Goal: Task Accomplishment & Management: Complete application form

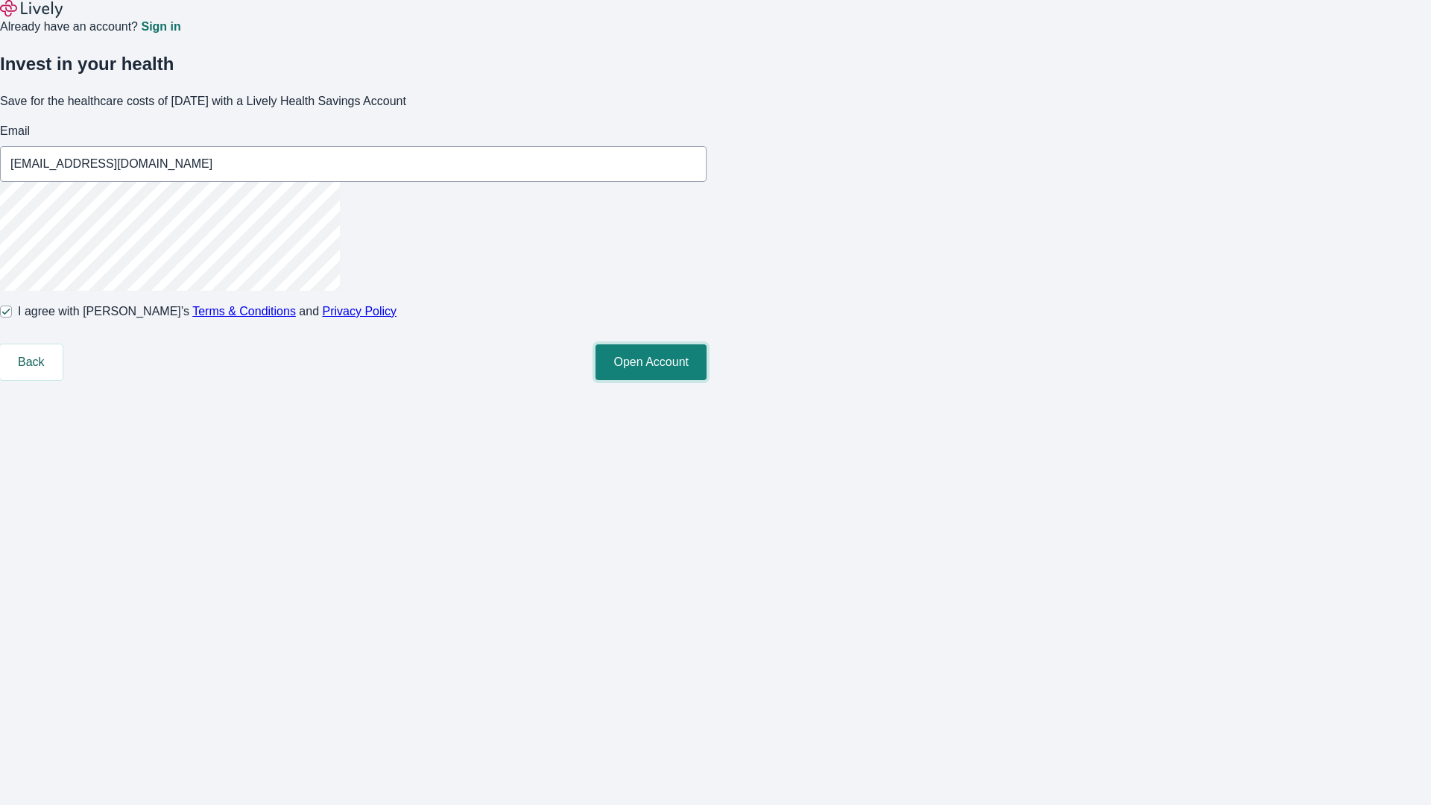
click at [706, 380] on button "Open Account" at bounding box center [650, 362] width 111 height 36
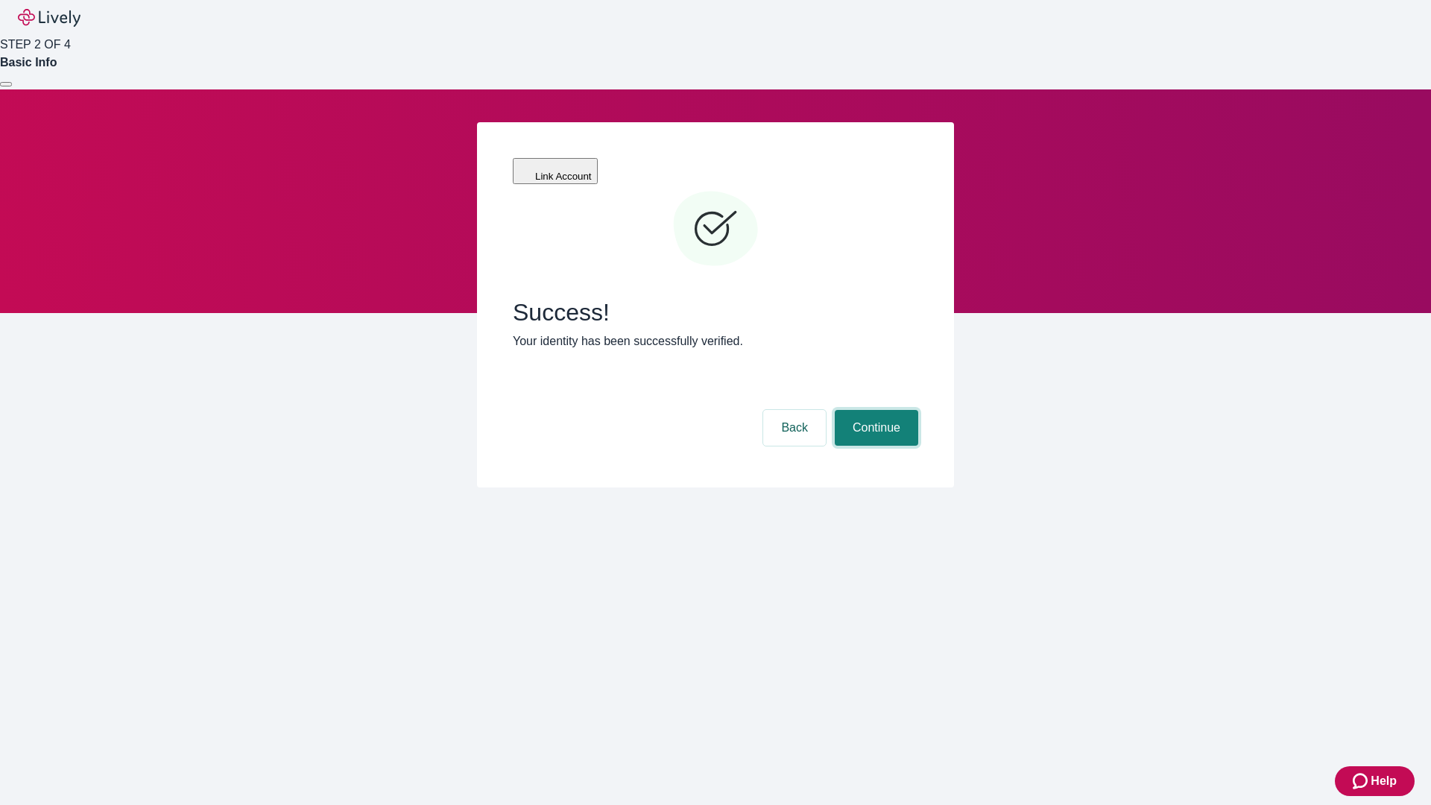
click at [874, 410] on button "Continue" at bounding box center [876, 428] width 83 height 36
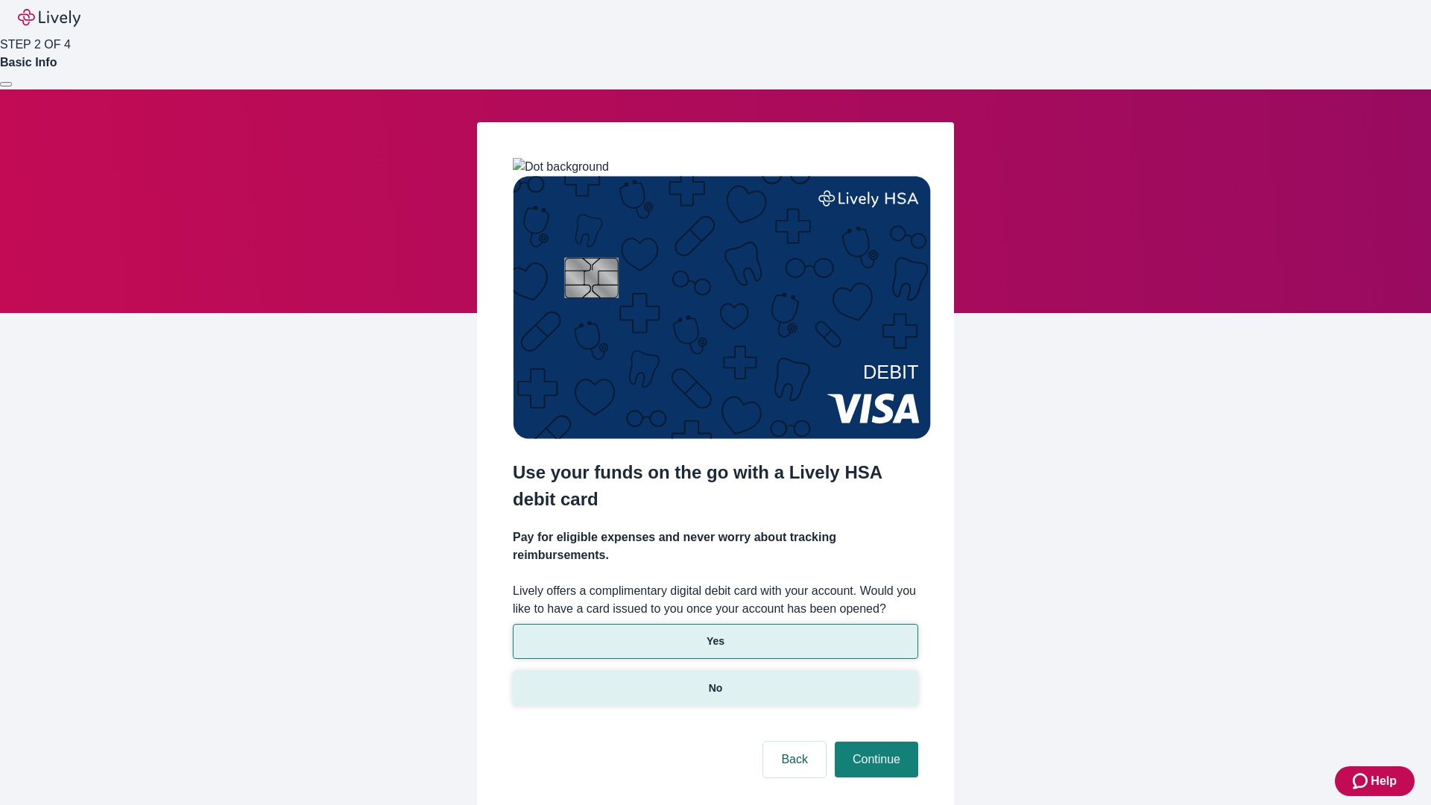
click at [715, 680] on p "No" at bounding box center [716, 688] width 14 height 16
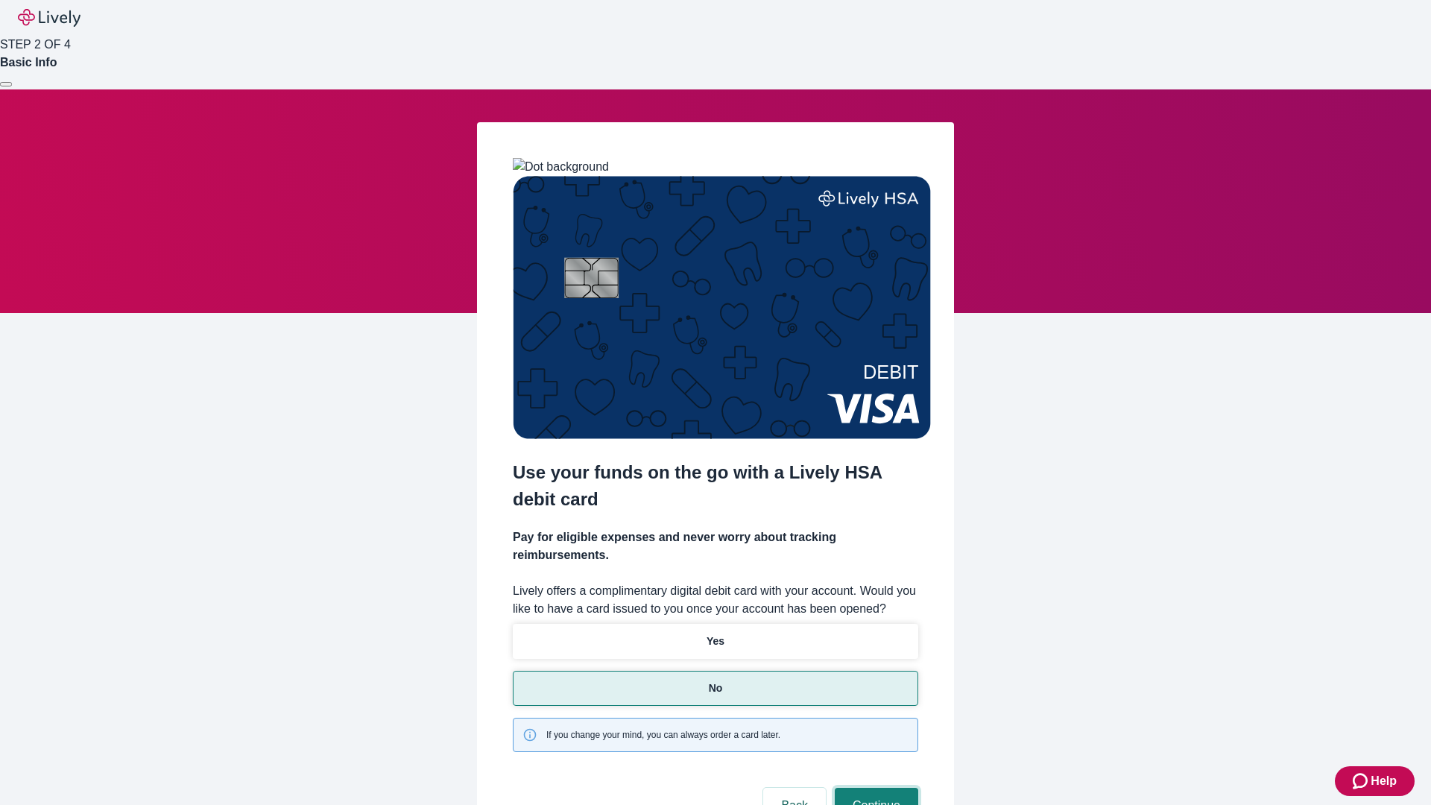
click at [874, 788] on button "Continue" at bounding box center [876, 806] width 83 height 36
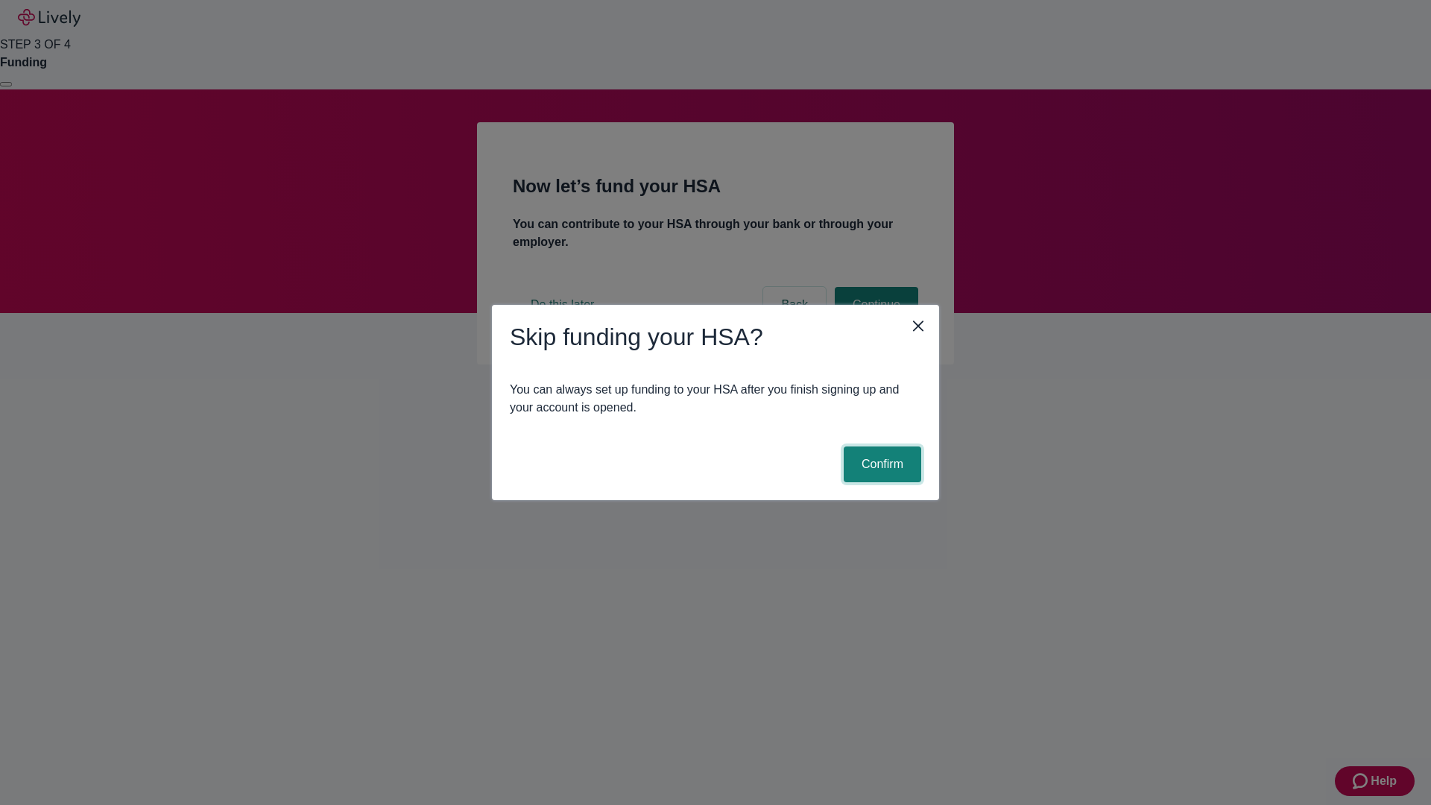
click at [880, 464] on button "Confirm" at bounding box center [882, 464] width 77 height 36
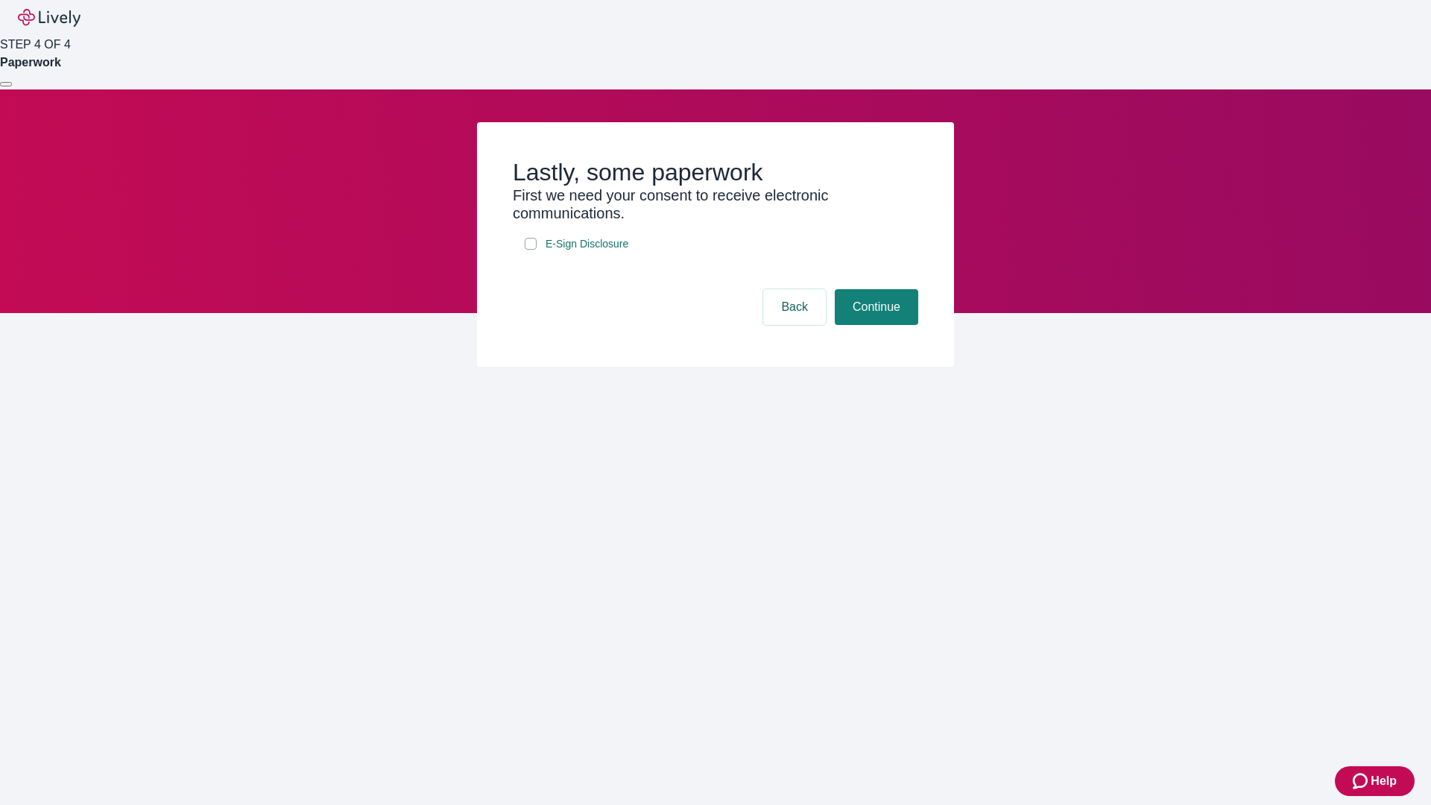
click at [531, 250] on input "E-Sign Disclosure" at bounding box center [531, 244] width 12 height 12
checkbox input "true"
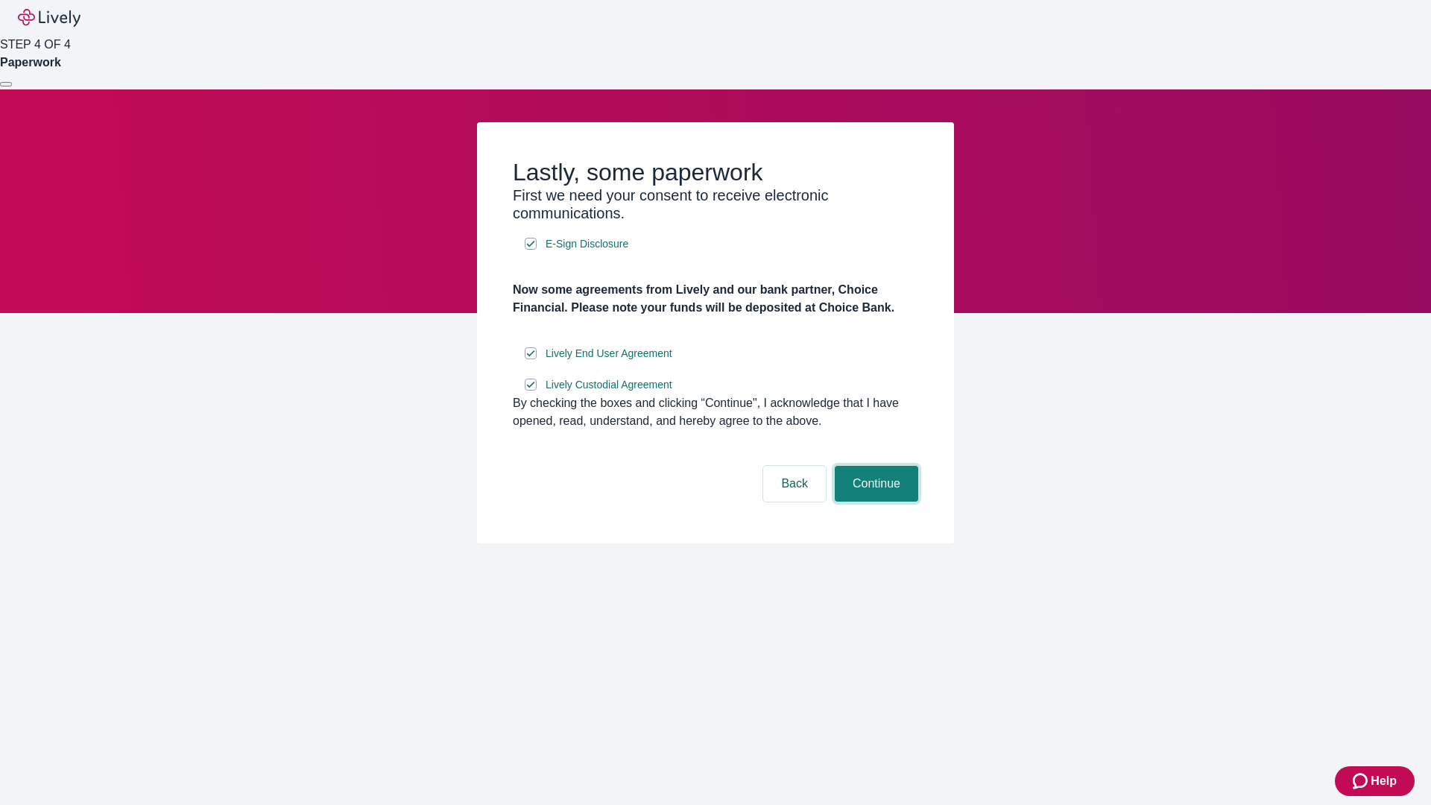
click at [874, 501] on button "Continue" at bounding box center [876, 484] width 83 height 36
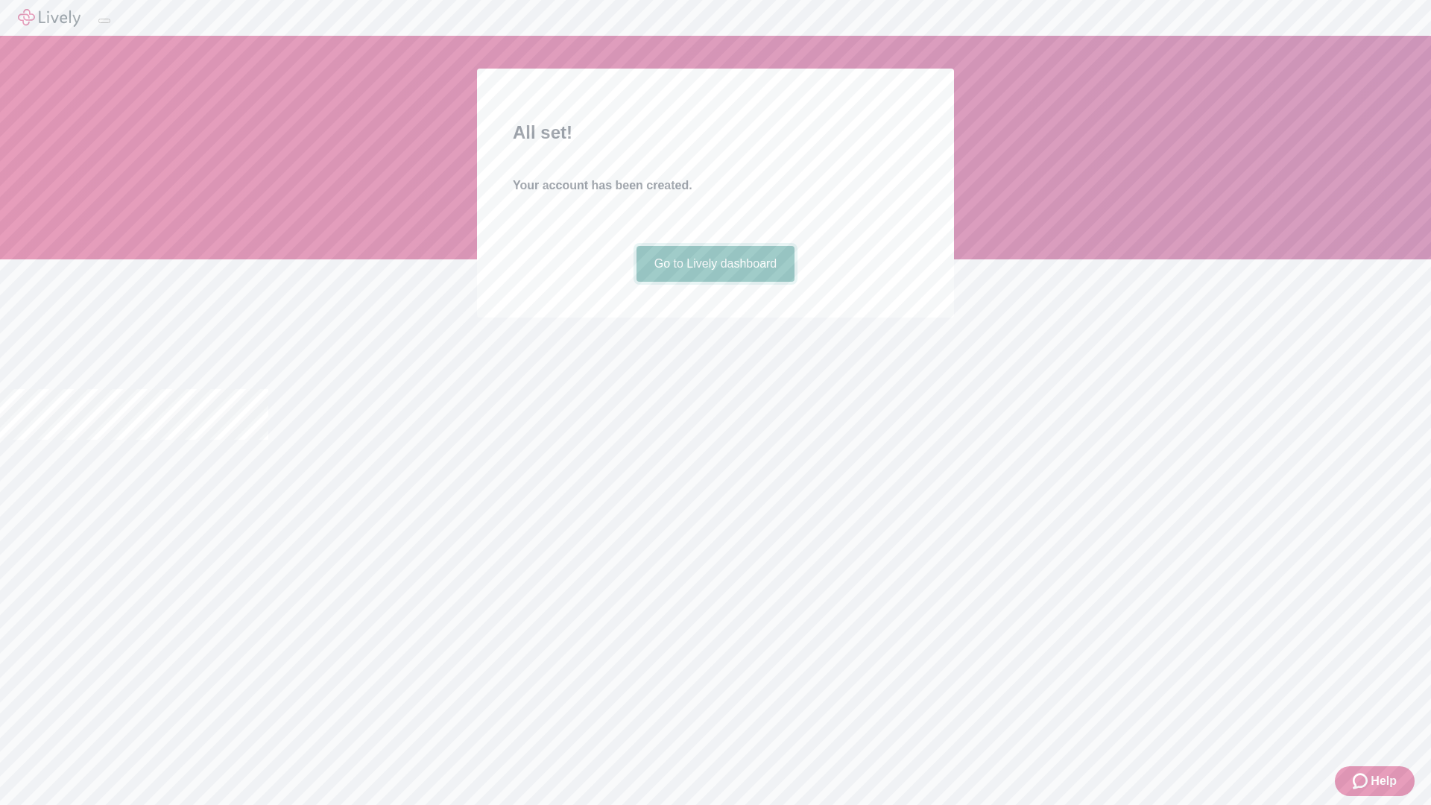
click at [715, 282] on link "Go to Lively dashboard" at bounding box center [715, 264] width 159 height 36
